Goal: Task Accomplishment & Management: Manage account settings

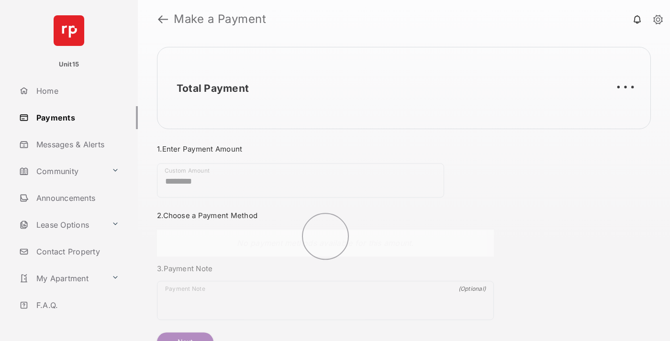
scroll to position [52, 0]
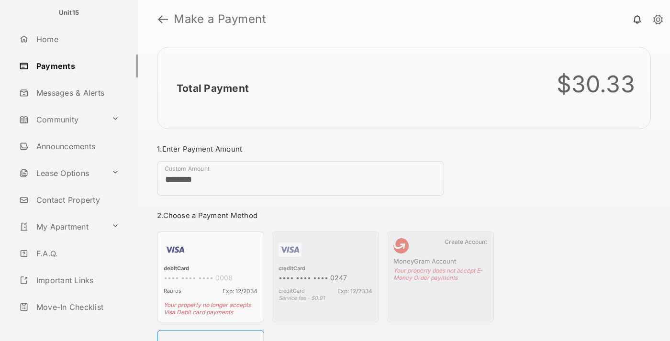
click at [75, 322] on link "Logout" at bounding box center [76, 333] width 122 height 23
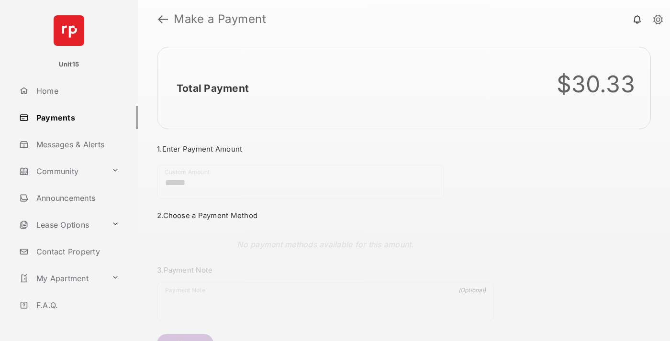
scroll to position [52, 0]
